Goal: Task Accomplishment & Management: Complete application form

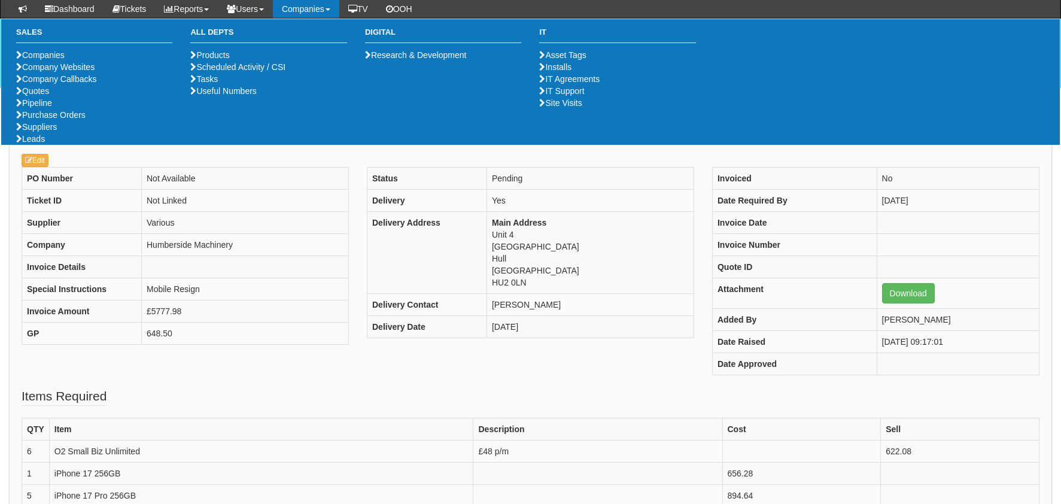
scroll to position [273, 0]
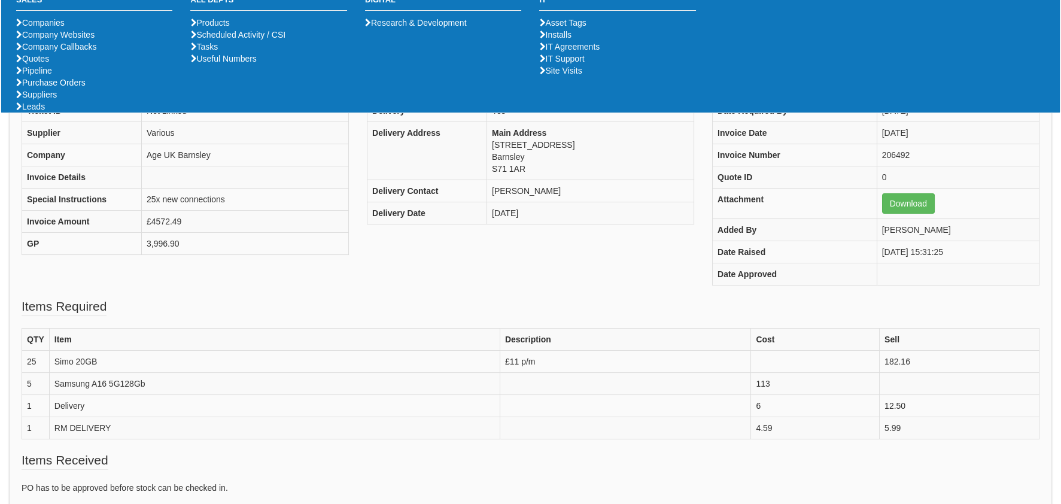
scroll to position [251, 0]
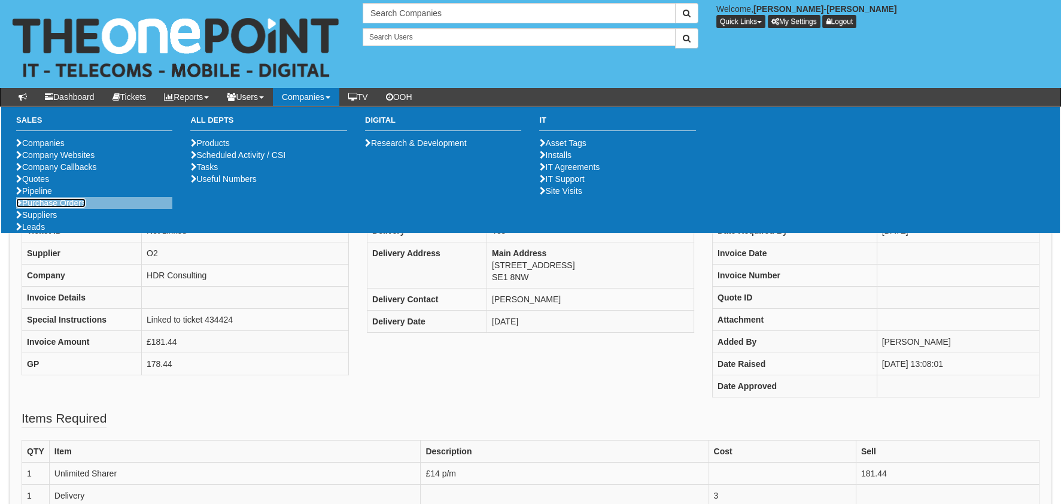
click at [63, 208] on link "Purchase Orders" at bounding box center [50, 203] width 69 height 10
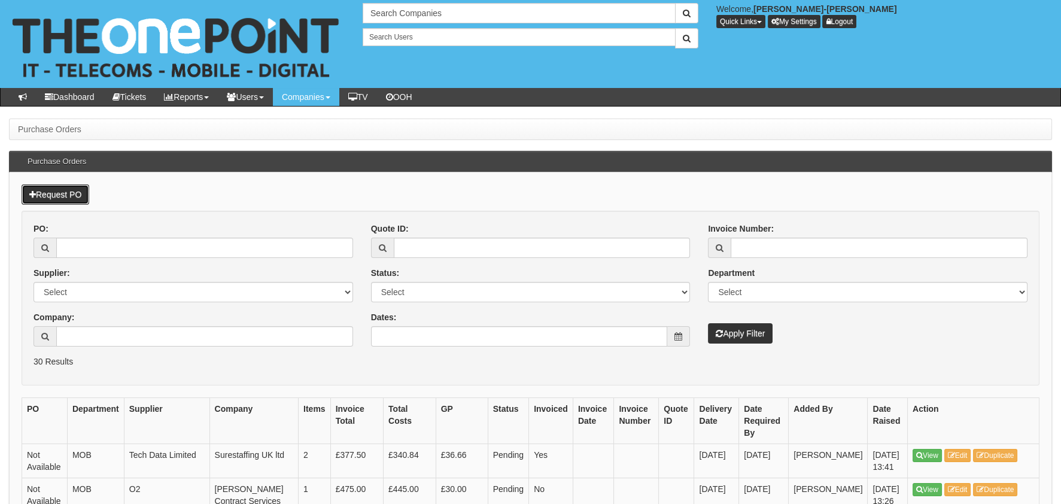
click at [69, 195] on link "Request PO" at bounding box center [56, 194] width 68 height 20
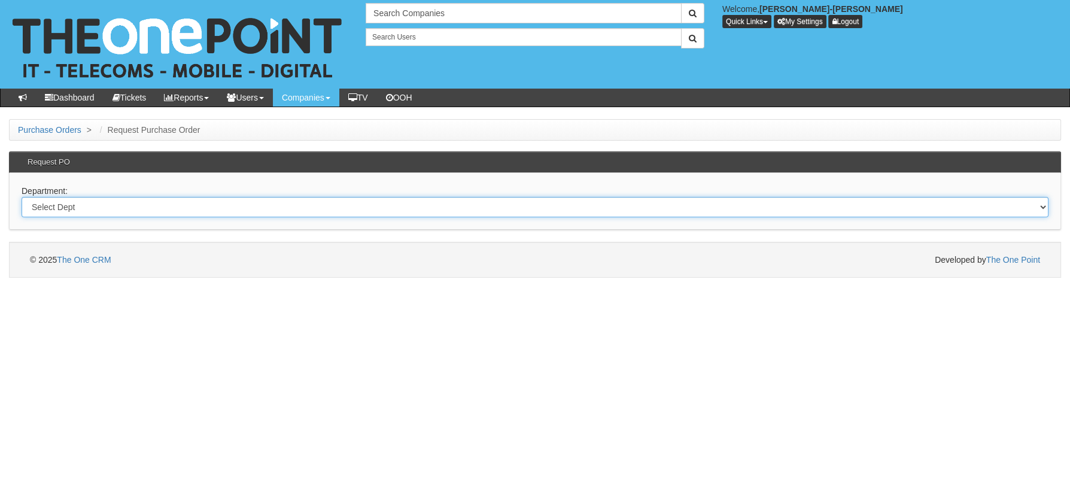
click at [93, 211] on select "Select Dept Digital Internal IT Mobiles Marketing Telecoms" at bounding box center [535, 207] width 1027 height 20
select select "?pipeID=&dept=MOB"
click at [22, 197] on select "Select Dept Digital Internal IT Mobiles Marketing Telecoms" at bounding box center [535, 207] width 1027 height 20
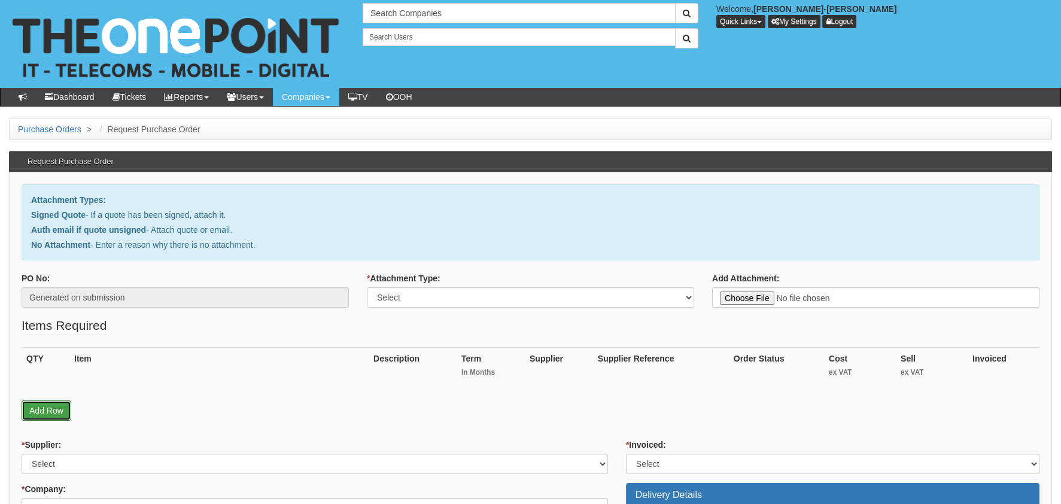
click at [37, 408] on link "Add Row" at bounding box center [47, 410] width 50 height 20
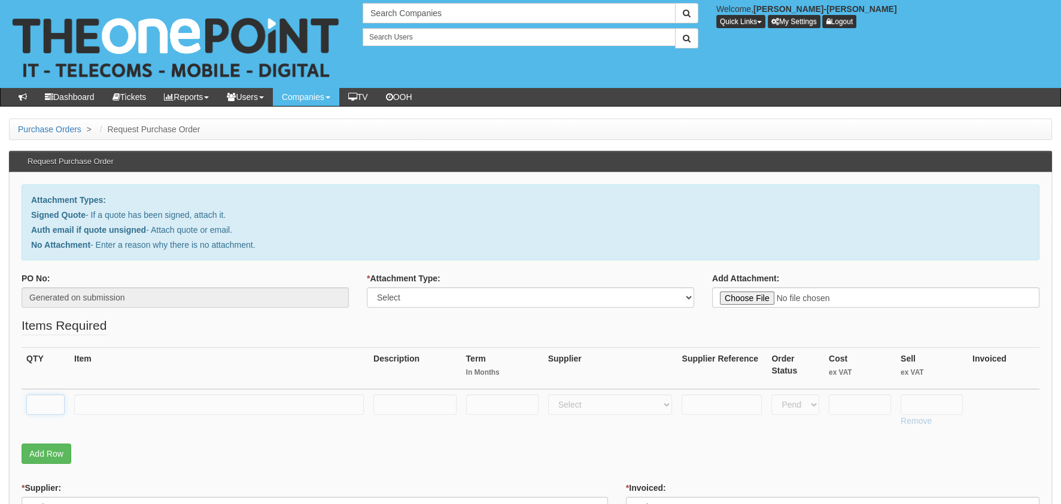
click at [46, 406] on input "text" at bounding box center [45, 404] width 38 height 20
click at [130, 404] on input "text" at bounding box center [219, 404] width 290 height 20
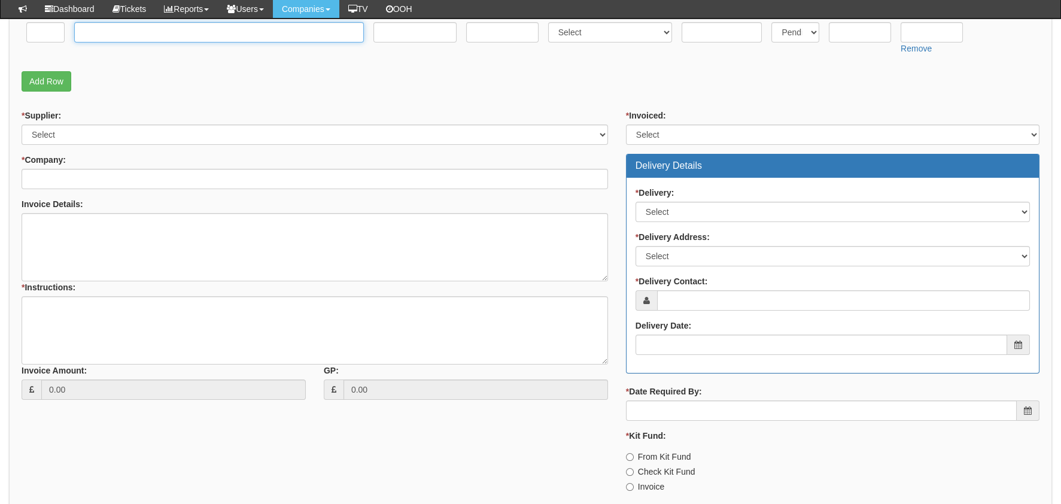
scroll to position [359, 0]
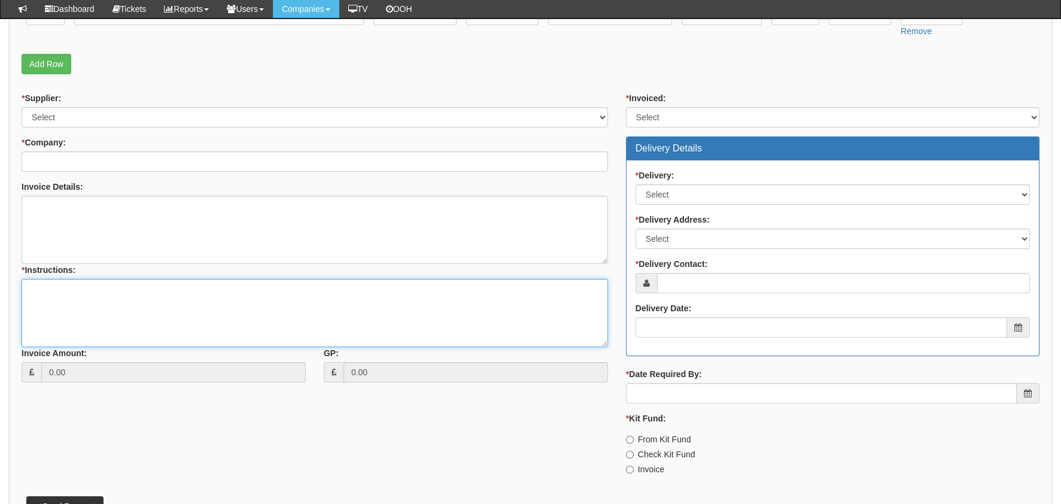
click at [167, 300] on textarea "* Instructions:" at bounding box center [315, 313] width 586 height 68
paste textarea "[URL][DOMAIN_NAME]"
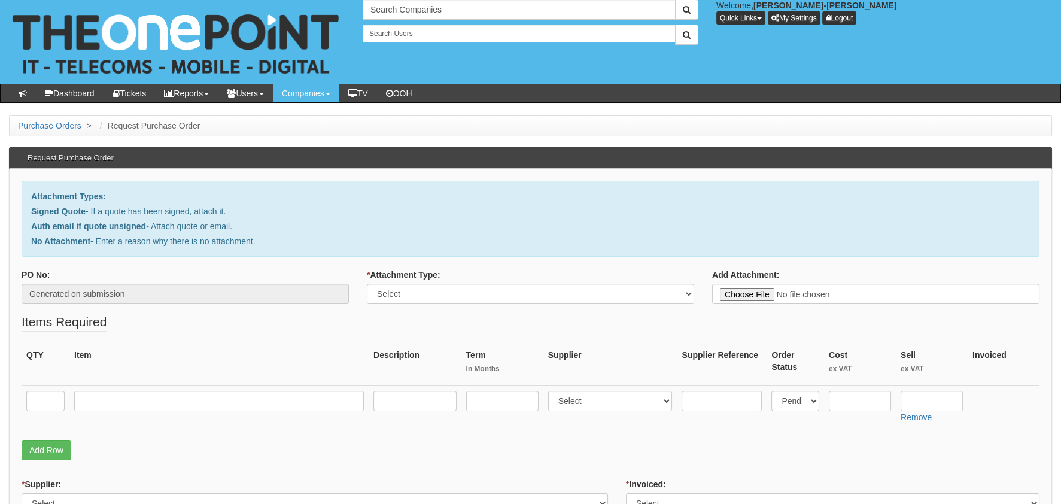
scroll to position [0, 0]
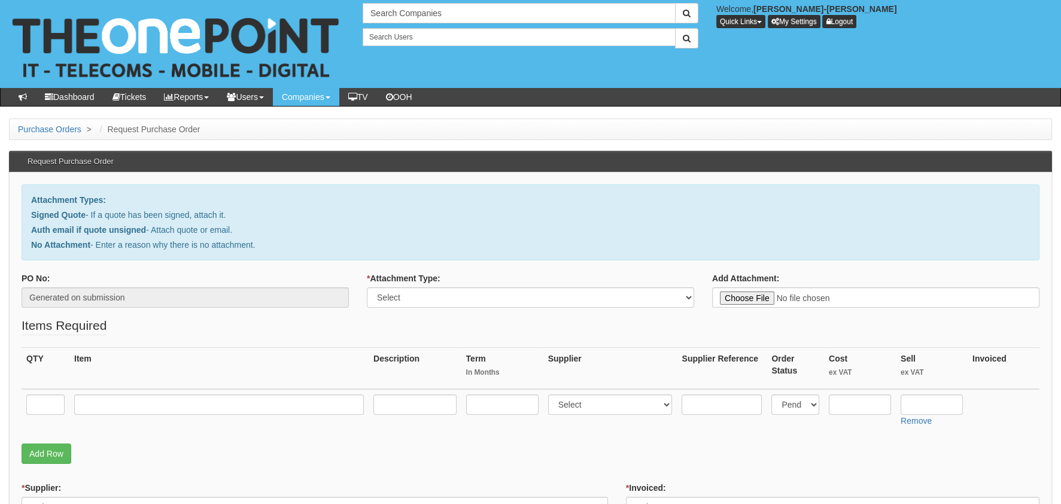
type textarea "[URL][DOMAIN_NAME]"
click at [451, 291] on select "Select Signed Quote Auth email with quote if unsigned No Attachment" at bounding box center [530, 297] width 327 height 20
select select "No Attachment"
click at [367, 287] on select "Select Signed Quote Auth email with quote if unsigned No Attachment" at bounding box center [530, 297] width 327 height 20
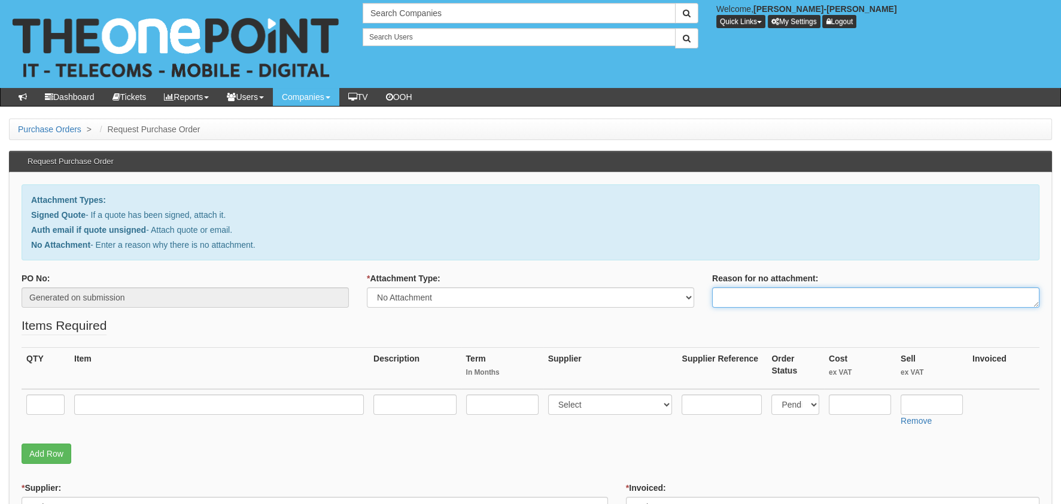
click at [787, 293] on textarea "Reason for no attachment:" at bounding box center [875, 297] width 327 height 20
paste textarea "https://halo.theonepoint.co.uk/tickets?area=14&mainview=team&viewid=2&selid=40&…"
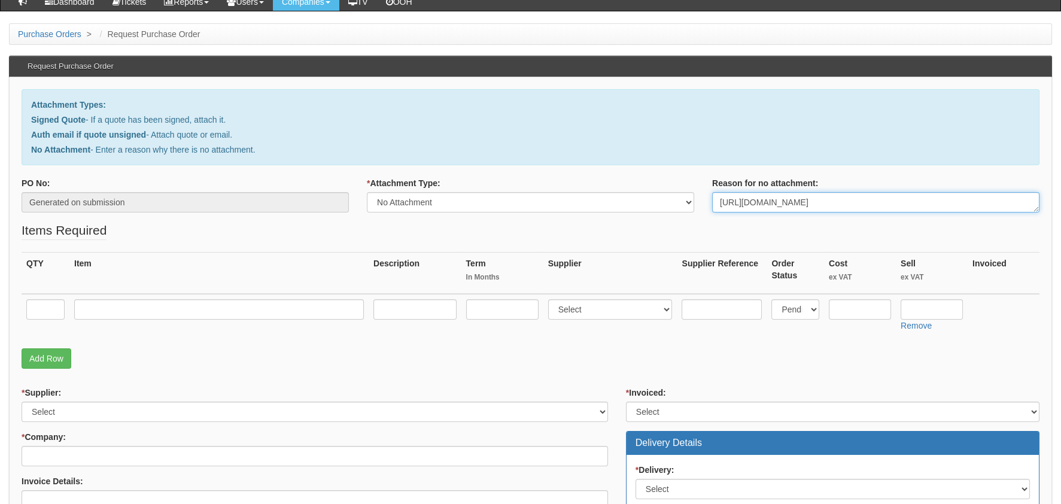
scroll to position [299, 0]
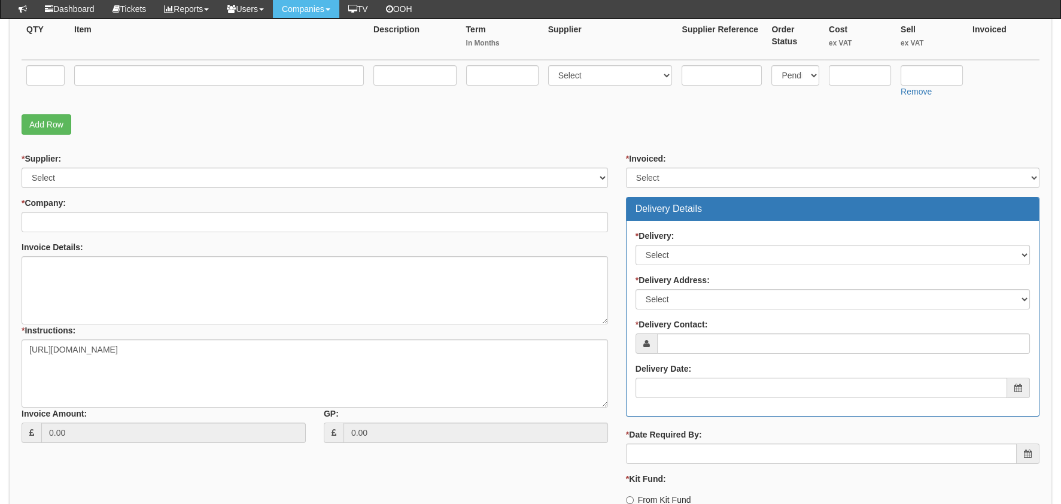
type textarea "https://halo.theonepoint.co.uk/tickets?area=14&mainview=team&viewid=2&selid=40&…"
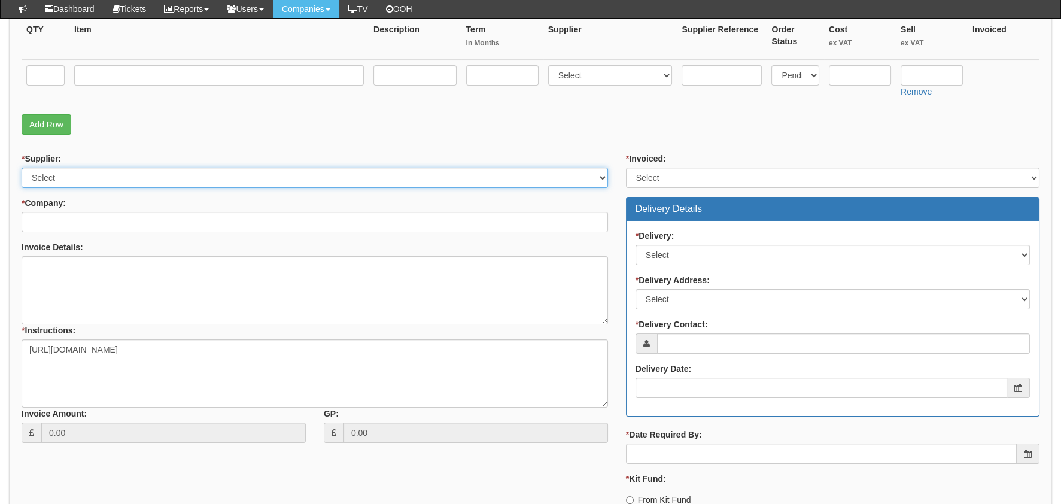
click at [104, 181] on select "Select 123 REG.co.uk 1Password 3 4Gon AA Jones Electric Ltd Abzorb Access Group…" at bounding box center [315, 178] width 586 height 20
select select "124"
click at [22, 168] on select "Select 123 REG.co.uk 1Password 3 4Gon AA Jones Electric Ltd Abzorb Access Group…" at bounding box center [315, 178] width 586 height 20
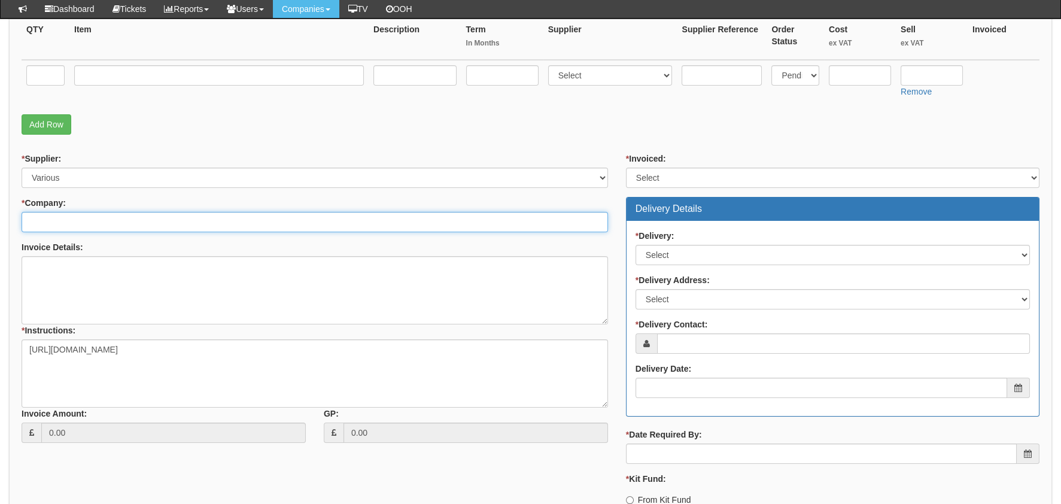
click at [105, 227] on input "* Company:" at bounding box center [315, 222] width 586 height 20
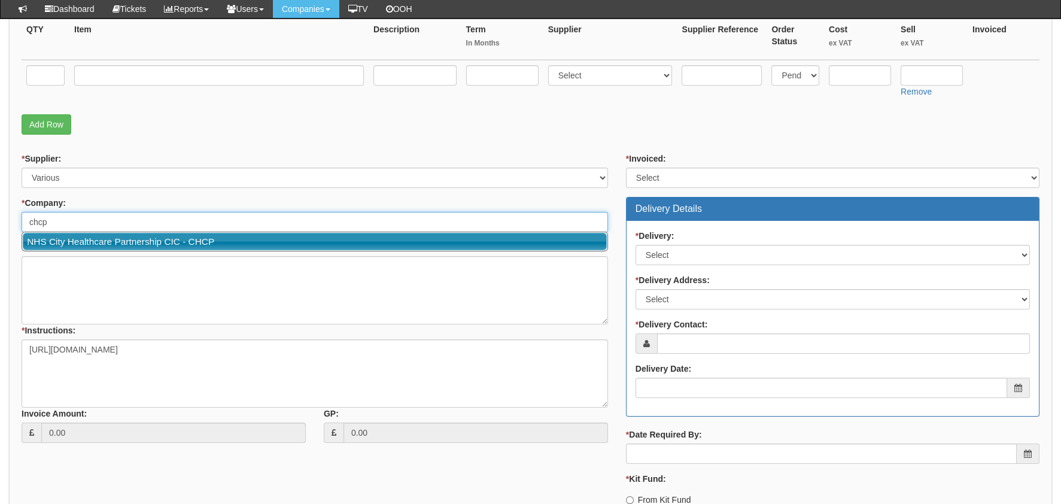
click at [111, 241] on link "NHS City Healthcare Partnership CIC - CHCP" at bounding box center [315, 241] width 584 height 17
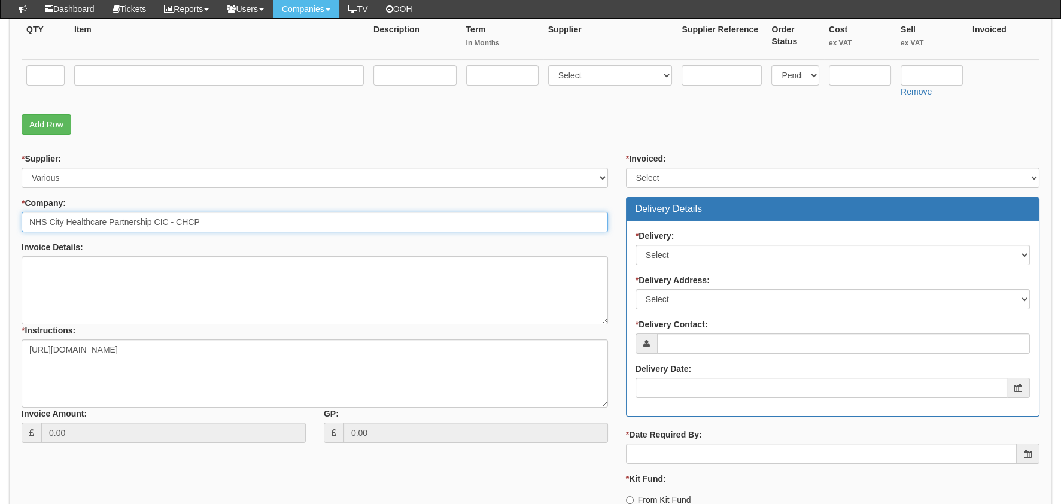
type input "NHS City Healthcare Partnership CIC - CHCP"
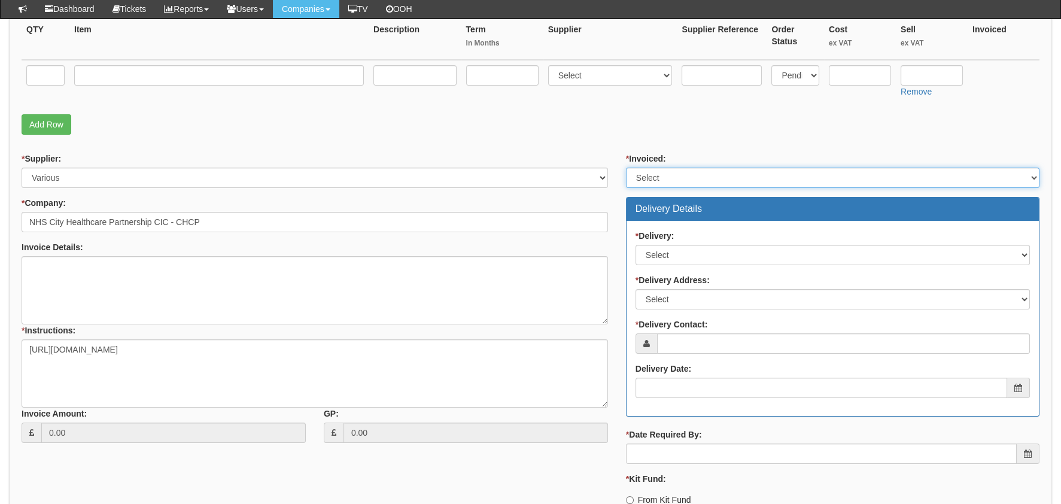
click at [693, 176] on select "Select Yes No N/A STB (part of order)" at bounding box center [832, 178] width 413 height 20
select select "2"
click at [626, 168] on select "Select Yes No N/A STB (part of order)" at bounding box center [832, 178] width 413 height 20
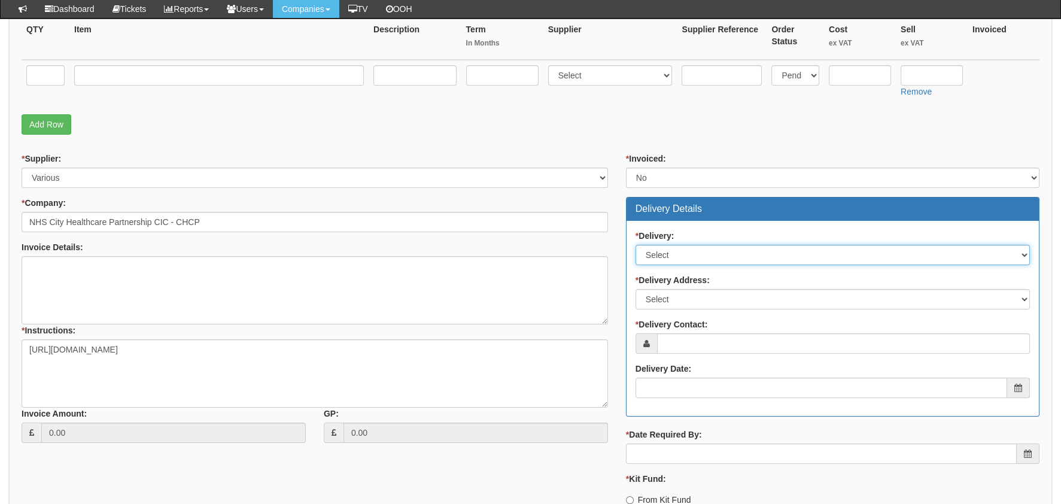
click at [720, 248] on select "Select No Not Applicable Yes" at bounding box center [832, 255] width 394 height 20
select select "1"
click at [635, 245] on select "Select No Not Applicable Yes" at bounding box center [832, 255] width 394 height 20
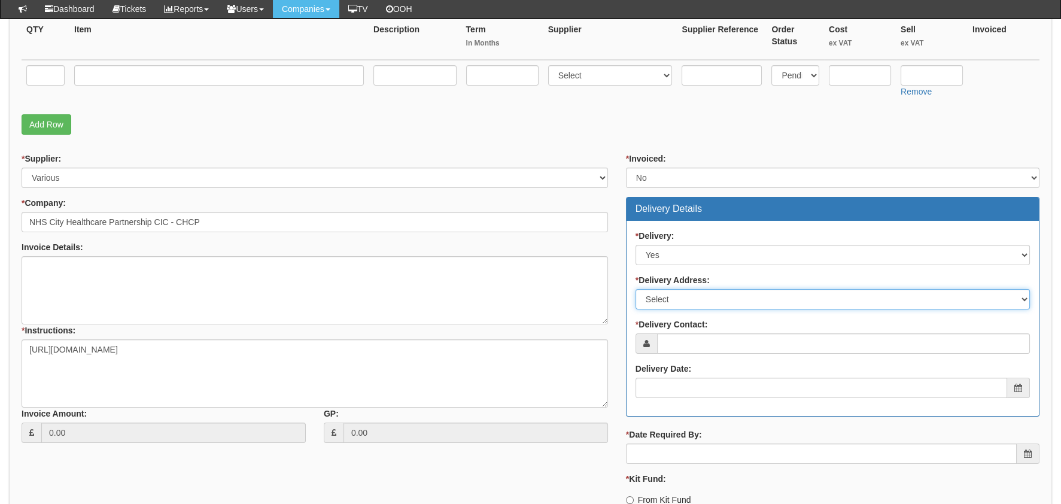
click at [708, 296] on select "Select Not Applicable Main Address - HU3 4AE Other" at bounding box center [832, 299] width 394 height 20
select select "other"
click at [635, 289] on select "Select Not Applicable Main Address - HU3 4AE Other" at bounding box center [832, 299] width 394 height 20
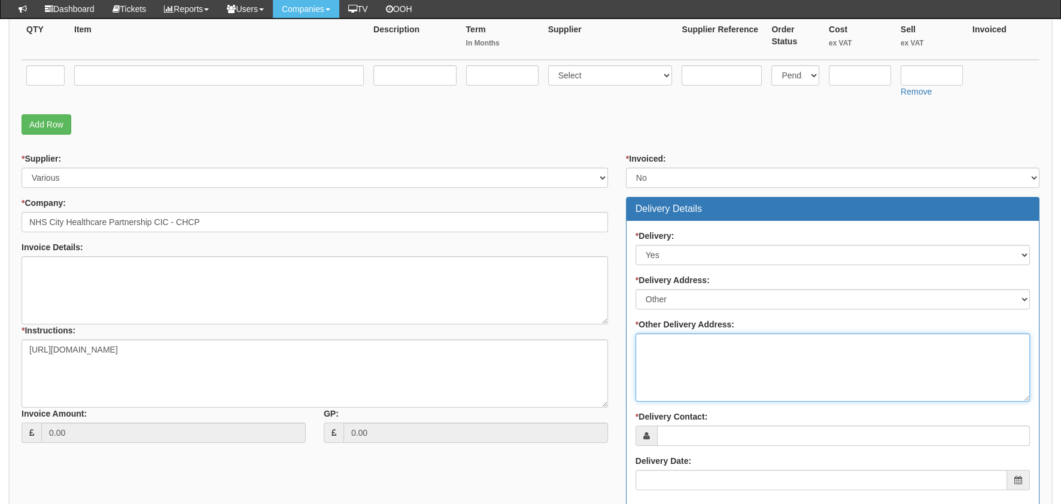
click at [715, 346] on textarea "* Other Delivery Address:" at bounding box center [832, 367] width 394 height 68
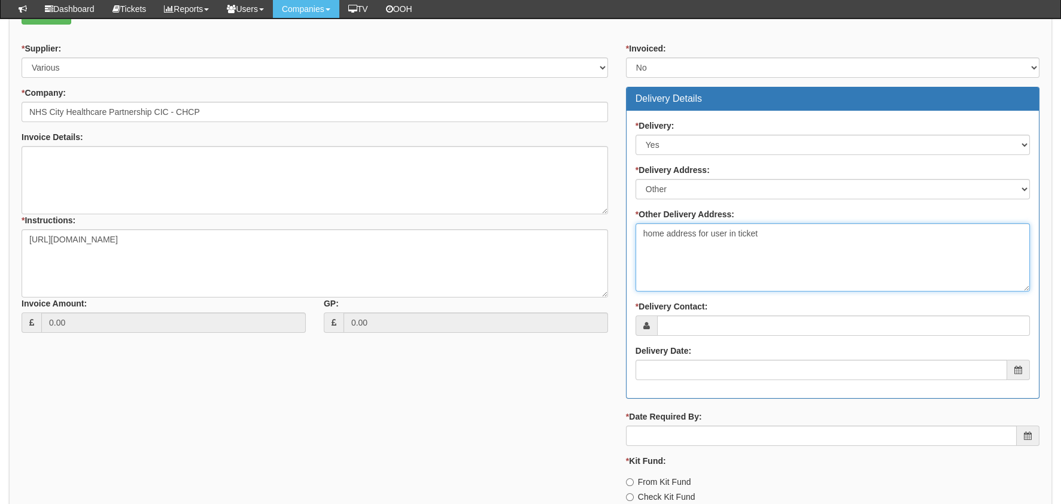
scroll to position [528, 0]
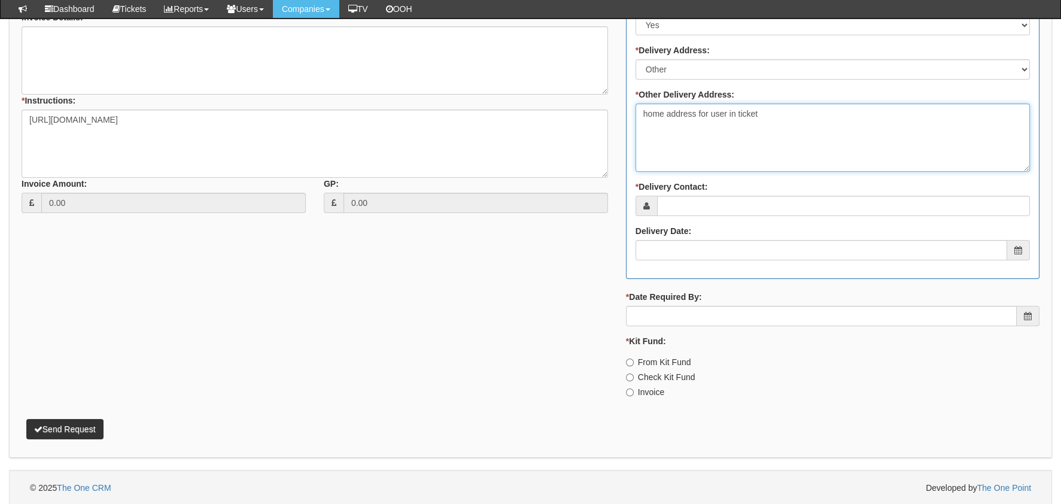
type textarea "home address for user in ticket"
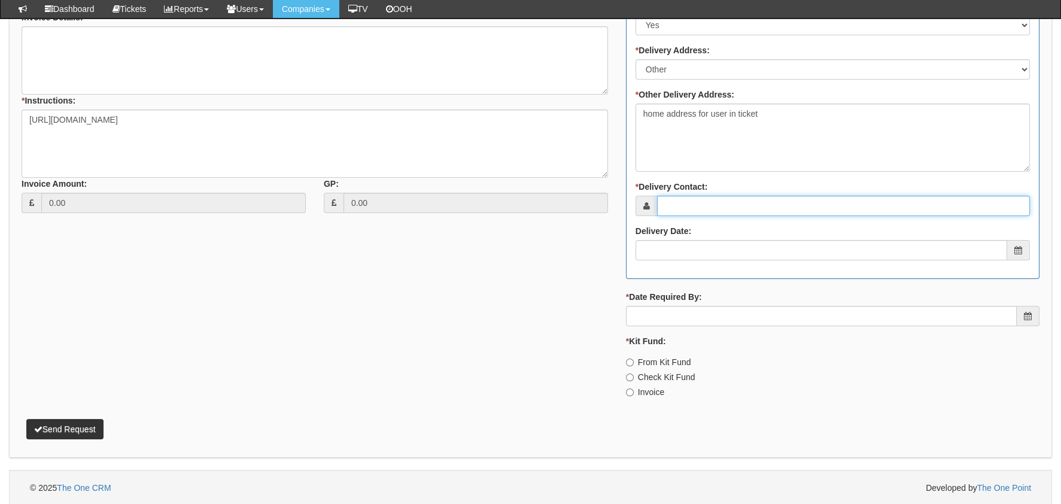
click at [685, 204] on input "* Delivery Contact:" at bounding box center [843, 206] width 373 height 20
type input "Ashleigh Harrison"
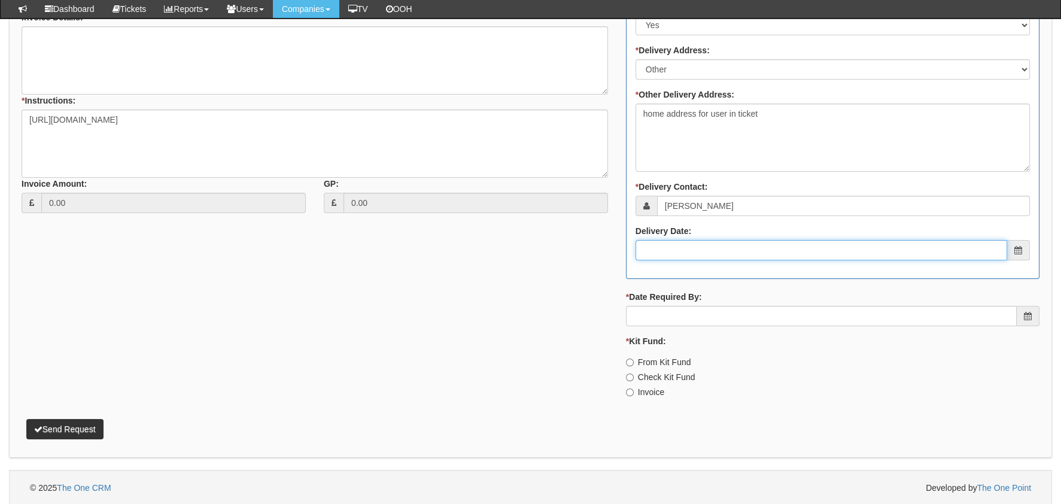
click at [693, 246] on input "Delivery Date:" at bounding box center [821, 250] width 372 height 20
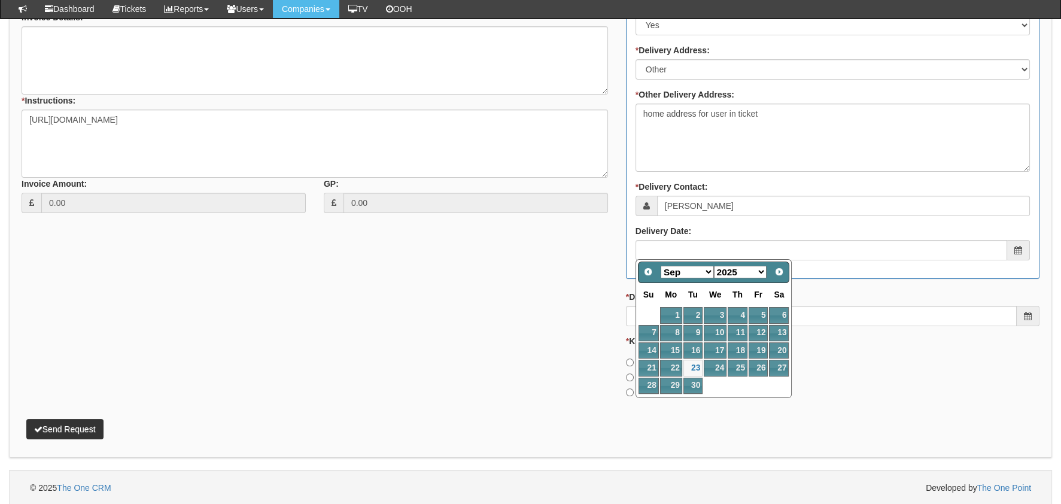
click at [897, 395] on div "Invoice" at bounding box center [832, 392] width 413 height 12
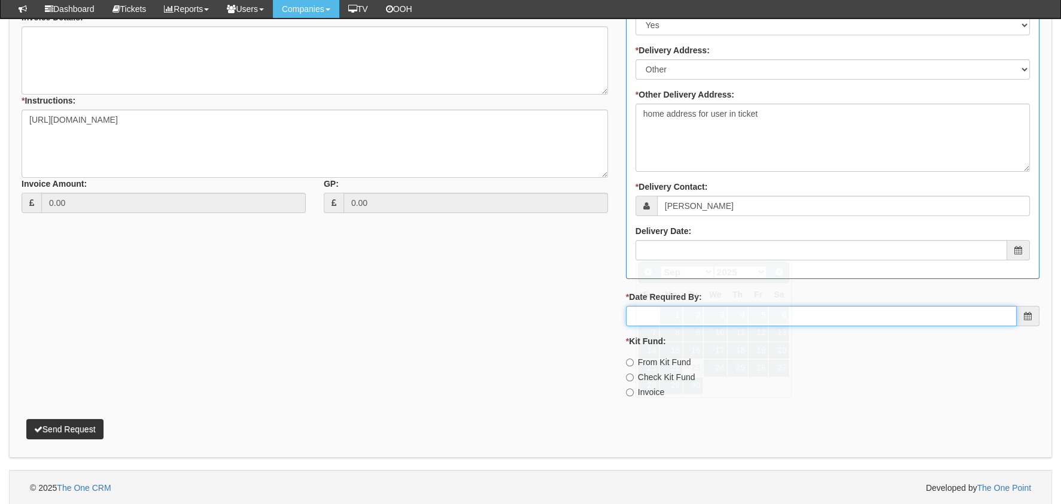
click at [780, 318] on input "* Date Required By:" at bounding box center [821, 316] width 391 height 20
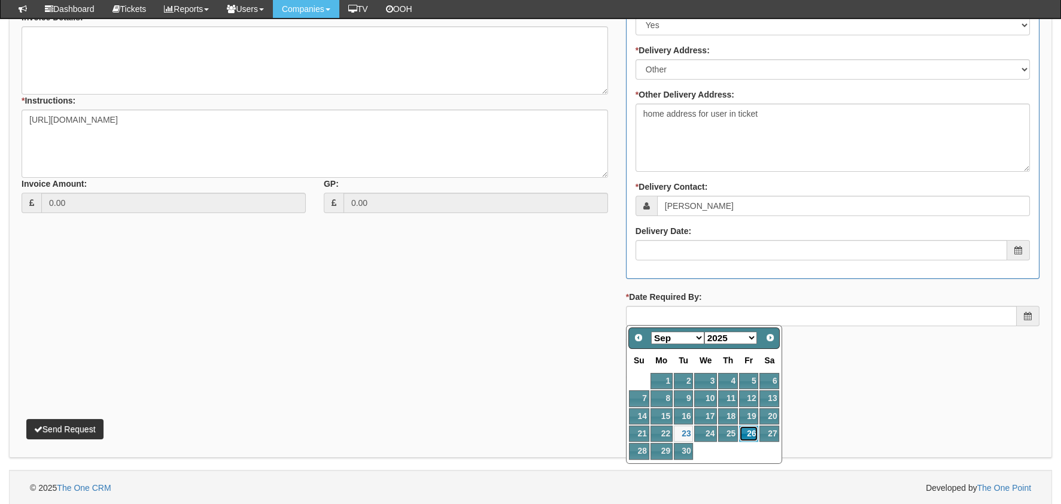
click at [744, 431] on link "26" at bounding box center [748, 433] width 19 height 16
type input "2025-09-26"
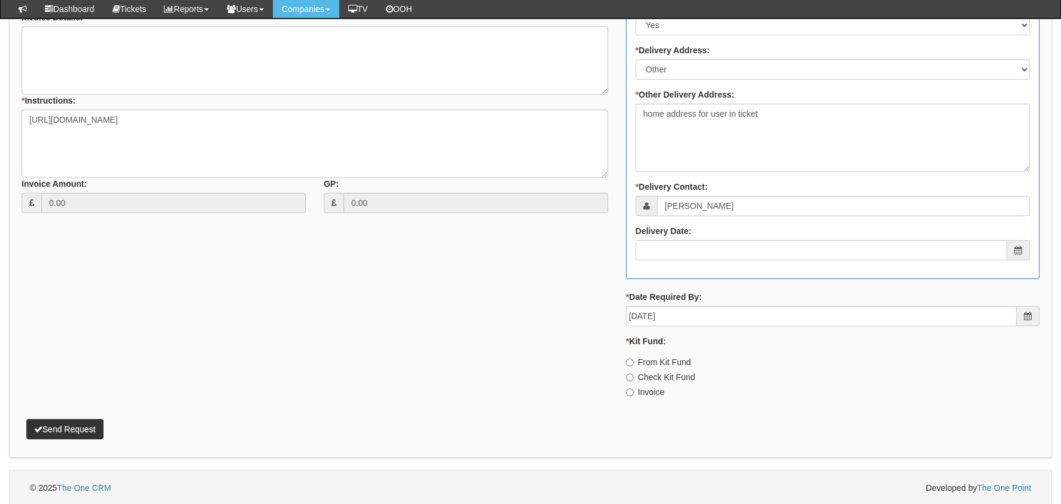
click at [652, 388] on label "Invoice" at bounding box center [645, 392] width 38 height 12
click at [634, 388] on input "Invoice" at bounding box center [630, 392] width 8 height 8
radio input "true"
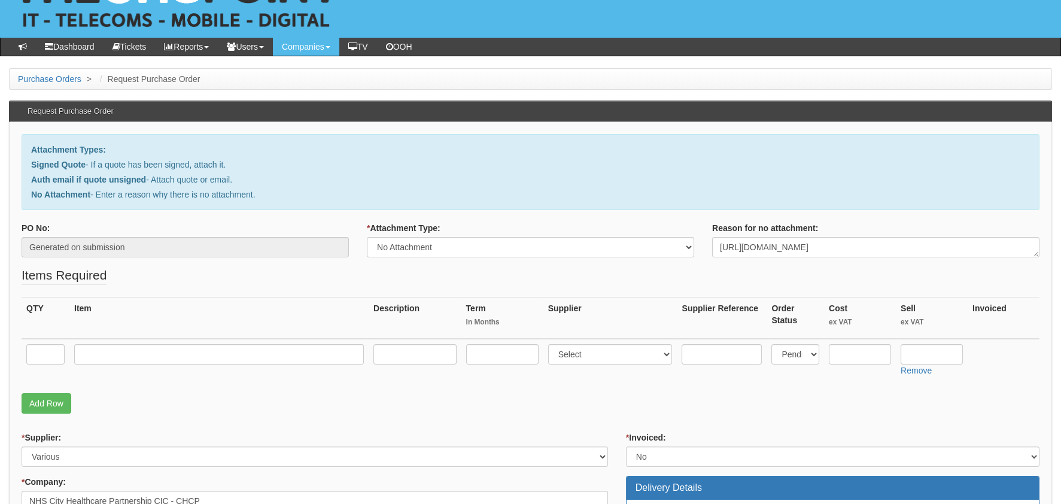
scroll to position [50, 0]
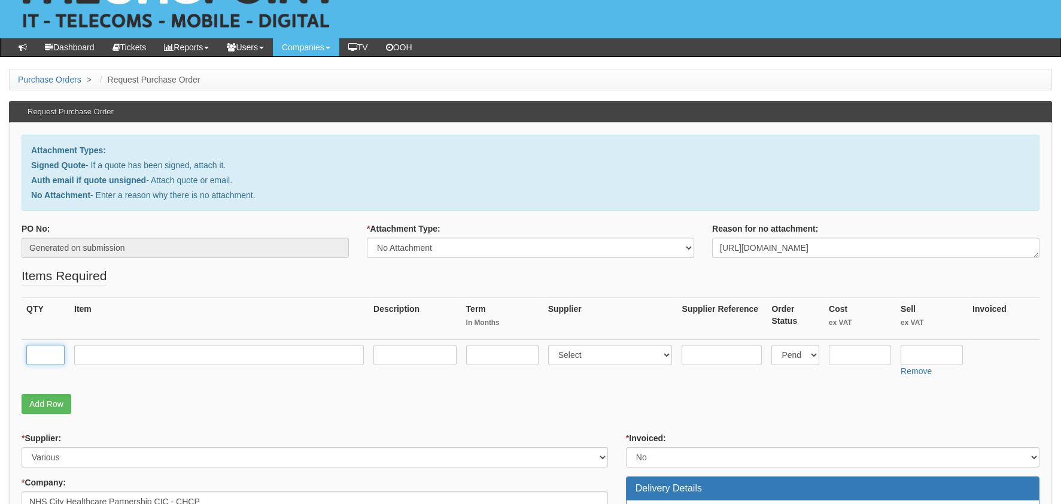
click at [56, 356] on input "text" at bounding box center [45, 355] width 38 height 20
type input "1"
click at [111, 356] on input "text" at bounding box center [219, 355] width 290 height 20
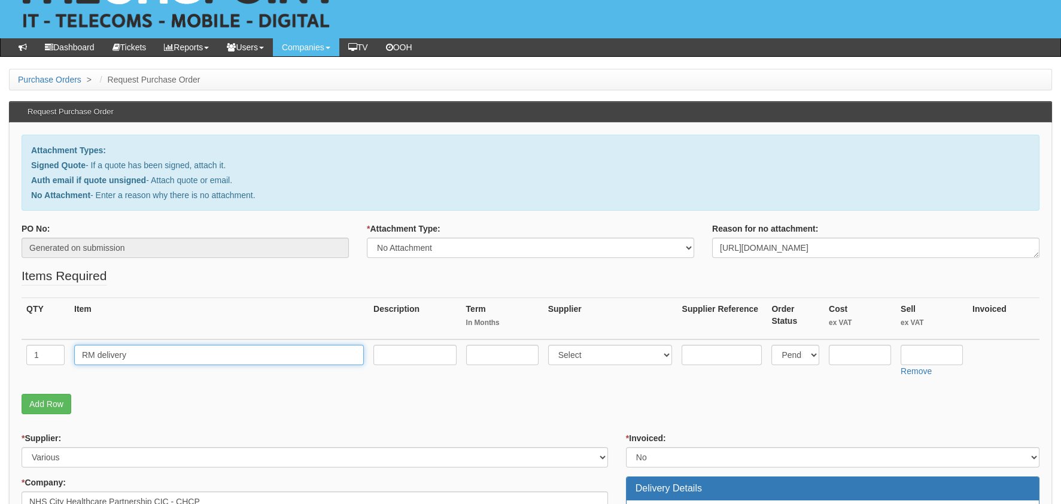
type input "RM delivery"
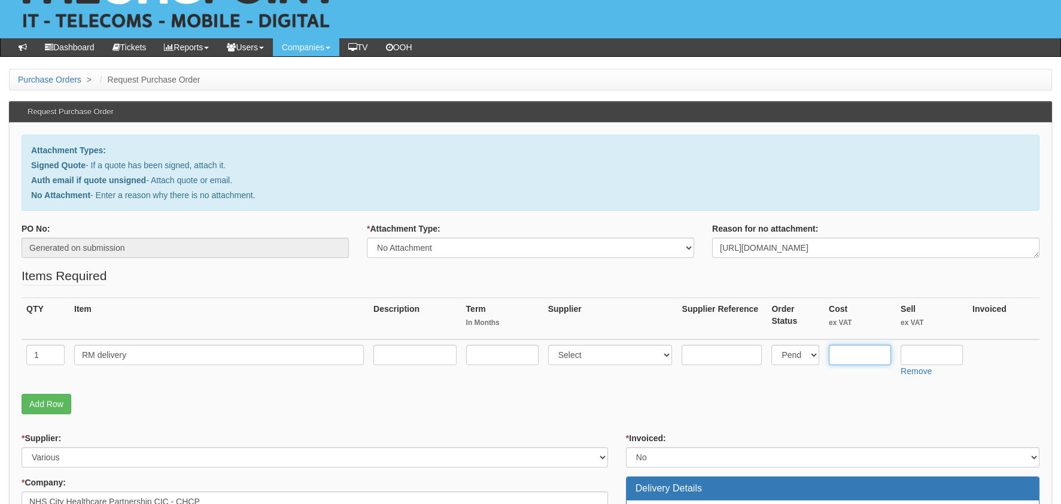
click at [879, 361] on input "text" at bounding box center [860, 355] width 62 height 20
type input "3.75"
click at [938, 348] on input "text" at bounding box center [931, 355] width 62 height 20
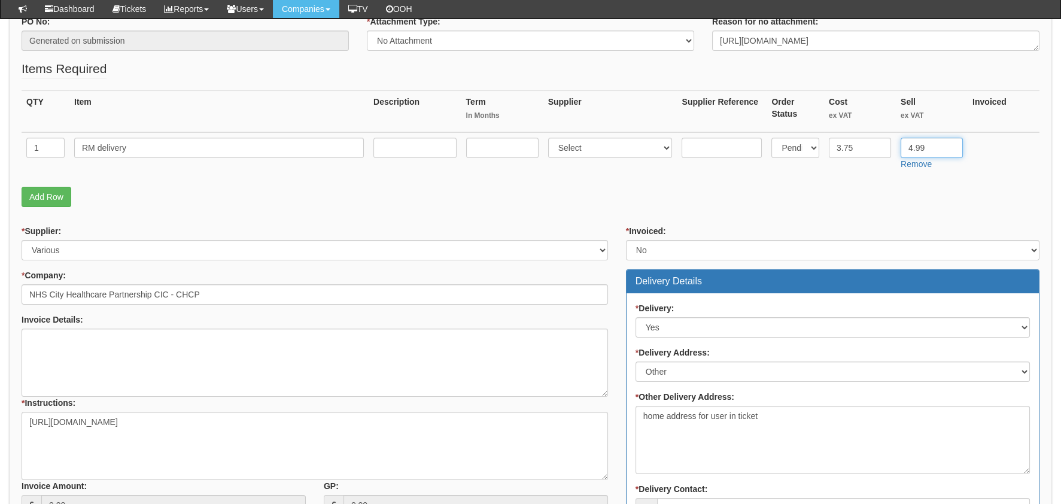
scroll to position [528, 0]
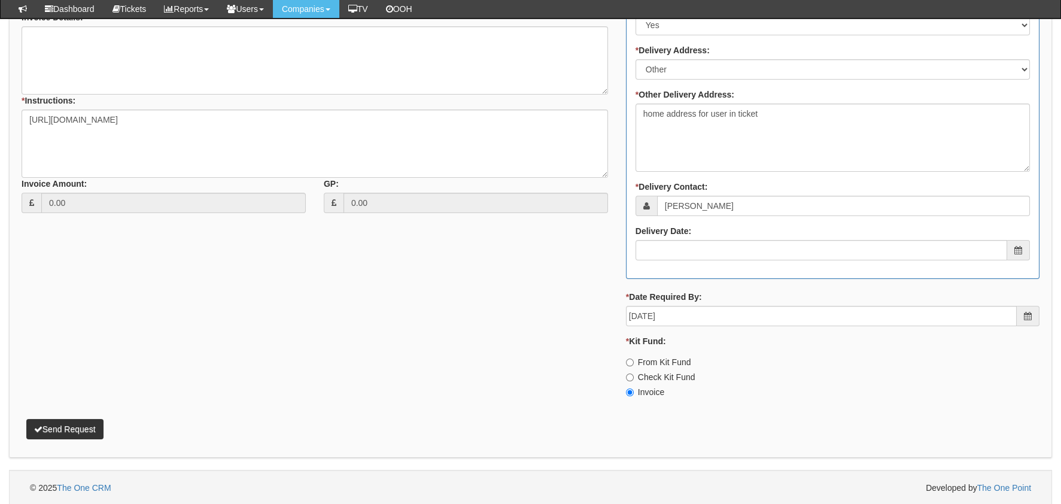
type input "4.99"
click at [84, 419] on button "Send Request" at bounding box center [64, 429] width 77 height 20
click at [80, 424] on button "Send Request" at bounding box center [64, 429] width 77 height 20
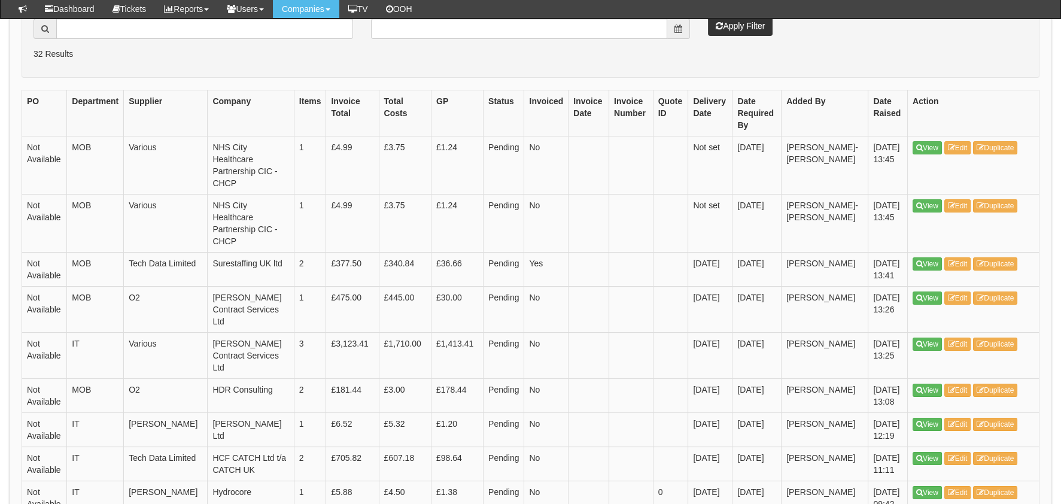
scroll to position [119, 0]
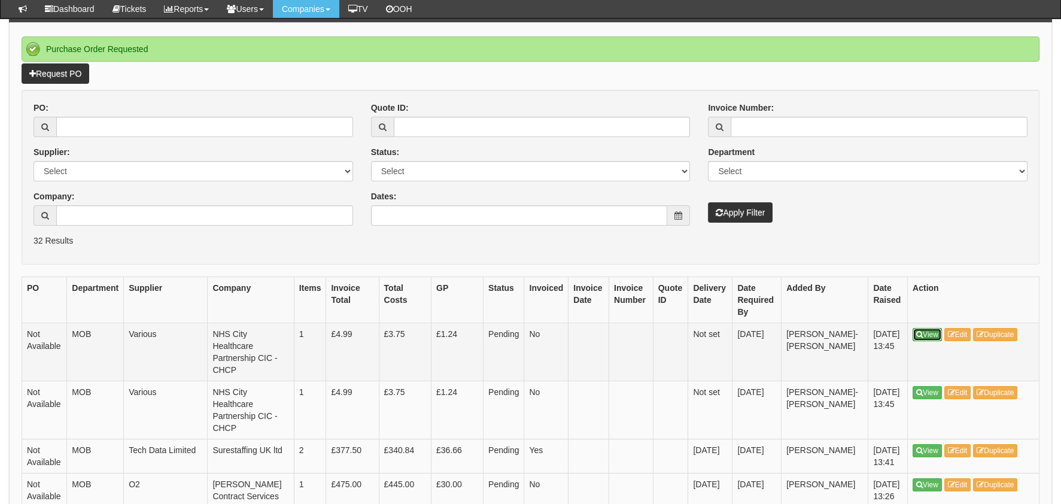
click at [933, 330] on link "View" at bounding box center [926, 334] width 29 height 13
